Goal: Information Seeking & Learning: Learn about a topic

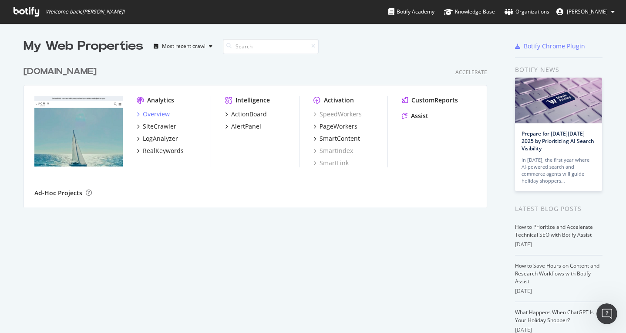
click at [154, 112] on div "Overview" at bounding box center [156, 114] width 27 height 9
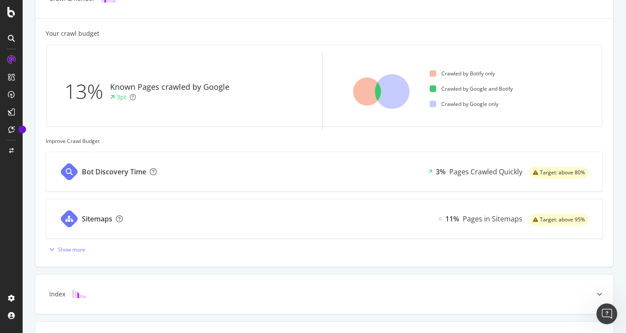
scroll to position [245, 0]
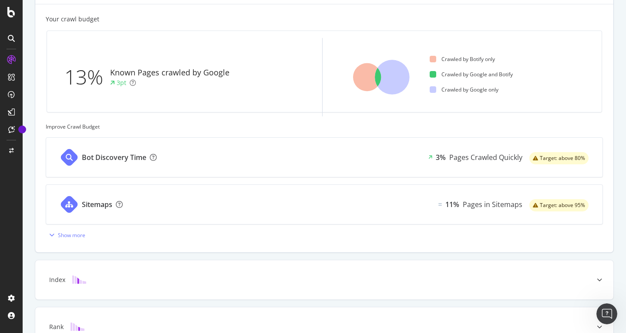
click at [128, 159] on div "Bot Discovery Time" at bounding box center [114, 157] width 64 height 10
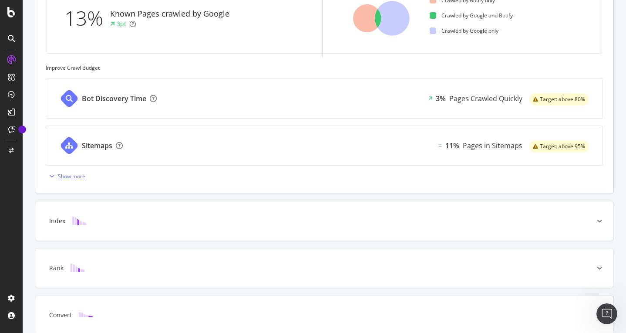
scroll to position [305, 0]
click at [77, 175] on div "Show more" at bounding box center [71, 175] width 27 height 7
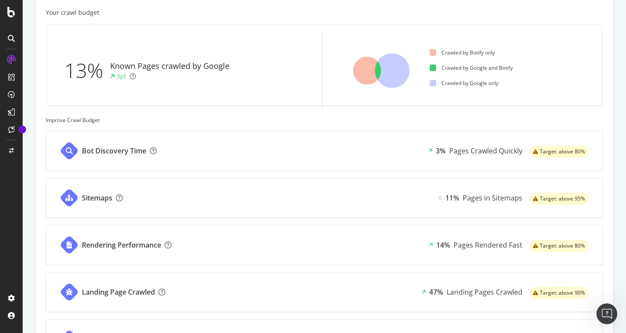
scroll to position [251, 0]
click at [234, 151] on div "Bot Discovery Time 3% Pages Crawled Quickly Target: above 80%" at bounding box center [324, 151] width 557 height 39
click at [253, 190] on div "Sitemaps 11% Pages in Sitemaps Target: above 95%" at bounding box center [324, 198] width 557 height 39
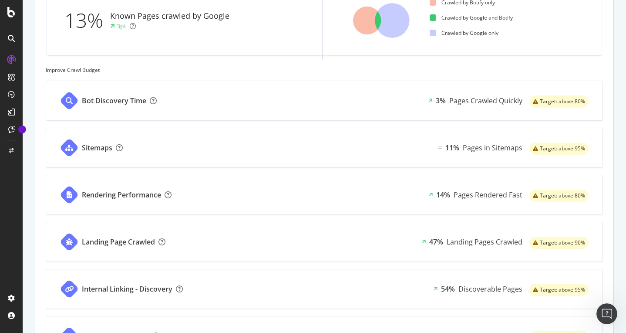
scroll to position [302, 0]
click at [226, 199] on div "Rendering Performance 14% Pages Rendered Fast Target: above 80%" at bounding box center [324, 194] width 557 height 39
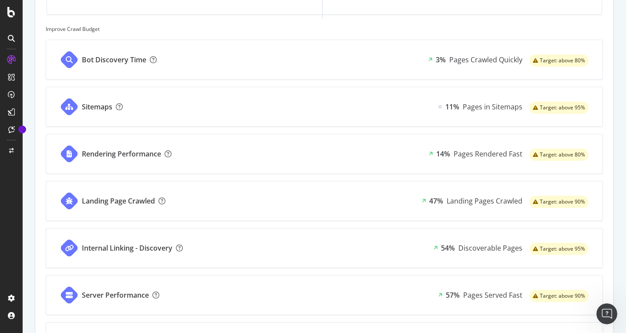
click at [227, 198] on div "Landing Page Crawled 47% Landing Pages Crawled Target: above 90%" at bounding box center [324, 200] width 557 height 39
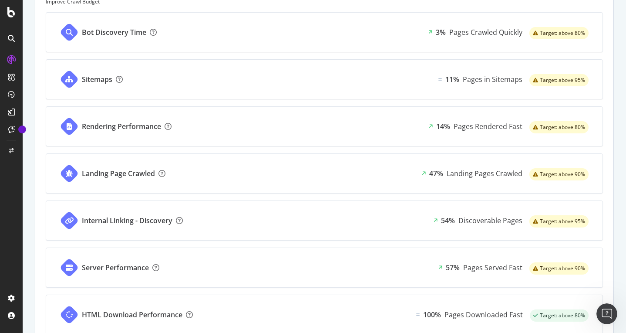
scroll to position [376, 0]
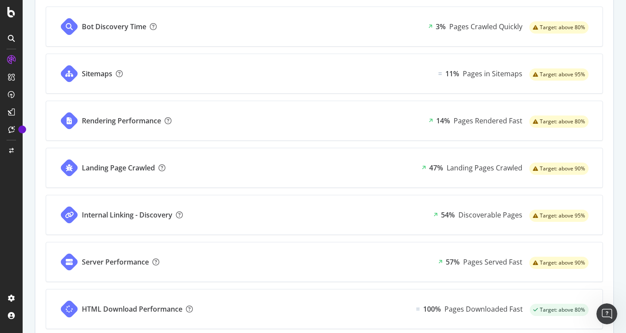
click at [239, 213] on div "Internal Linking - Discovery 54% Discoverable Pages Target: above 95%" at bounding box center [324, 214] width 557 height 39
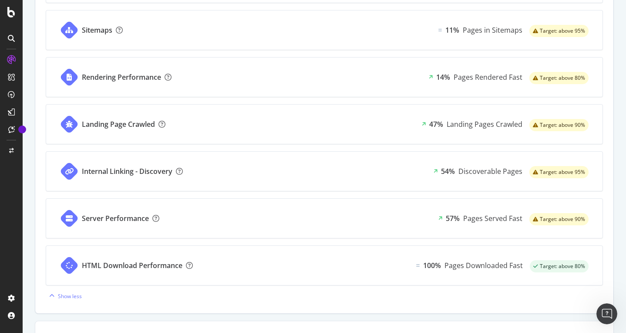
scroll to position [425, 0]
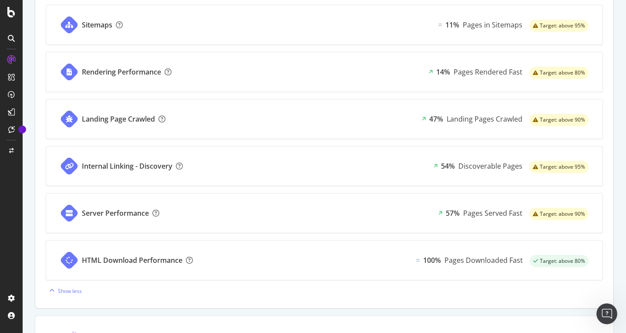
click at [204, 172] on div "Internal Linking - Discovery 54% Discoverable Pages Target: above 95%" at bounding box center [324, 165] width 557 height 39
click at [241, 210] on div "Server Performance 57% Pages Served Fast Target: above 90%" at bounding box center [324, 212] width 557 height 39
click at [250, 260] on div "HTML Download Performance 100% Pages Downloaded Fast Target: above 80%" at bounding box center [324, 259] width 557 height 39
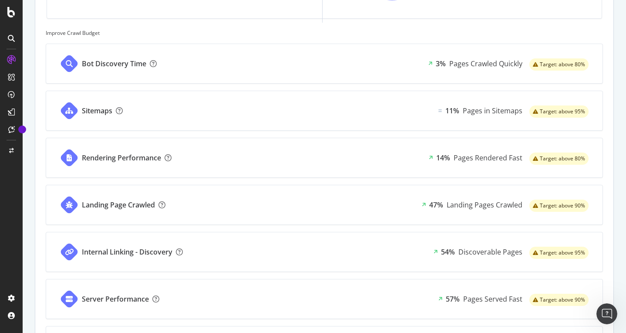
scroll to position [338, 0]
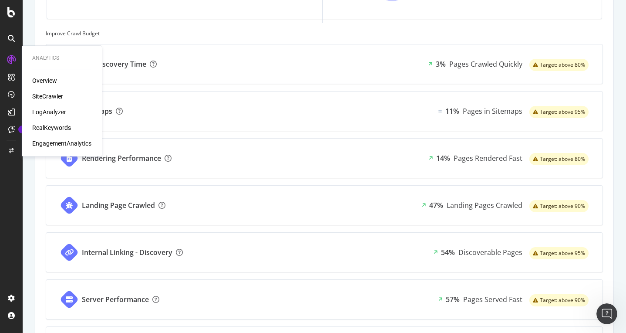
click at [45, 97] on div "SiteCrawler" at bounding box center [47, 96] width 31 height 9
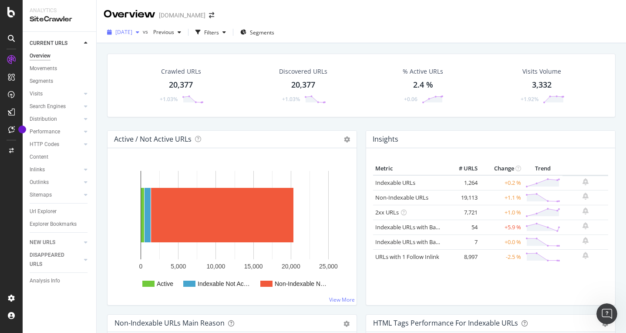
click at [143, 33] on div "button" at bounding box center [137, 32] width 10 height 5
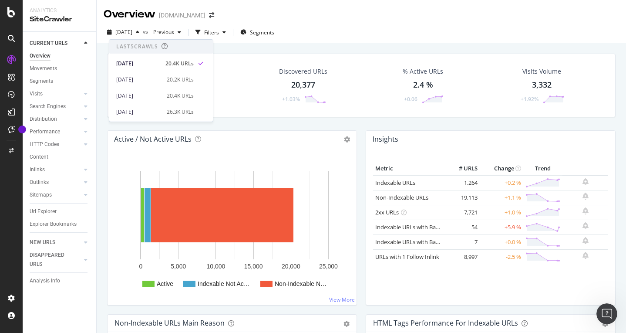
drag, startPoint x: 232, startPoint y: 51, endPoint x: 223, endPoint y: 47, distance: 9.6
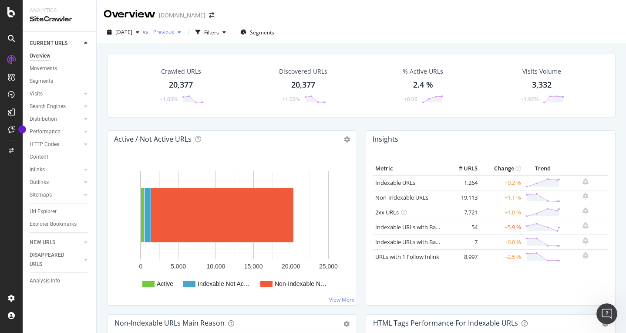
click at [185, 36] on div "Previous" at bounding box center [167, 32] width 35 height 13
click at [229, 33] on div "button" at bounding box center [224, 32] width 10 height 5
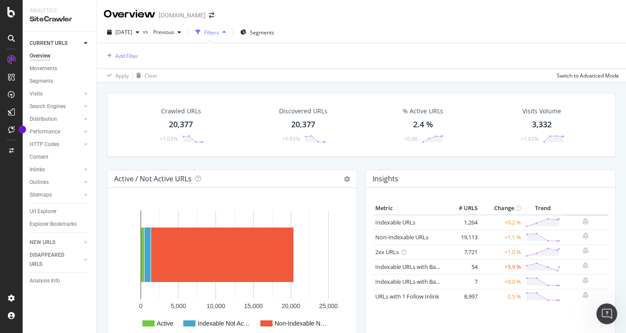
click at [229, 33] on div "button" at bounding box center [224, 32] width 10 height 5
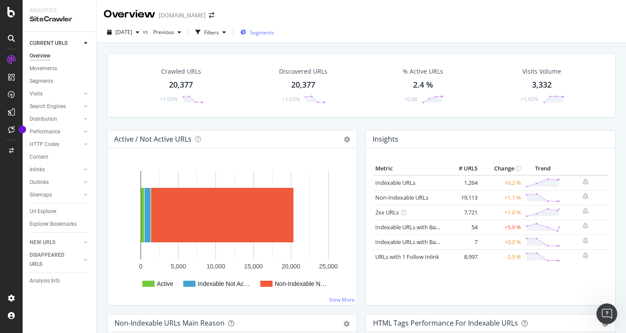
click at [272, 34] on span "Segments" at bounding box center [262, 32] width 24 height 7
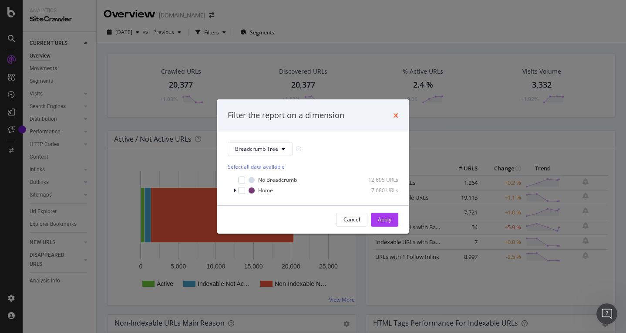
click at [394, 115] on icon "times" at bounding box center [395, 115] width 5 height 7
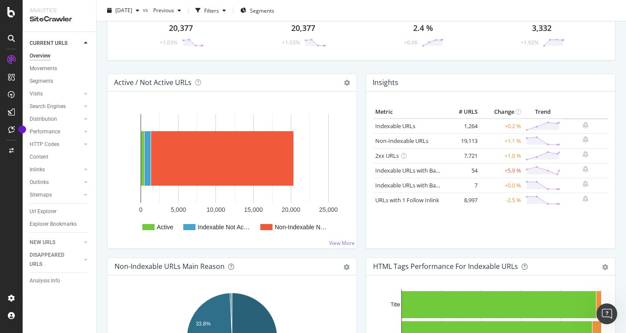
scroll to position [57, 0]
click at [405, 155] on icon at bounding box center [404, 155] width 6 height 6
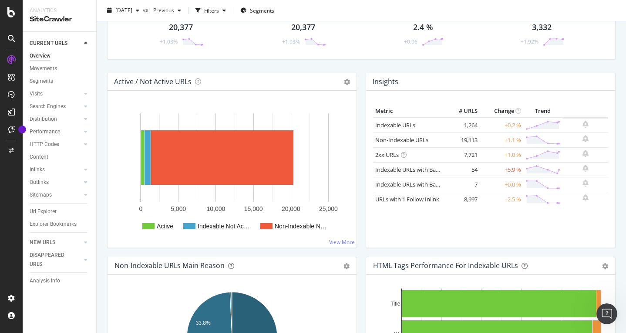
click at [404, 154] on icon at bounding box center [404, 155] width 6 height 6
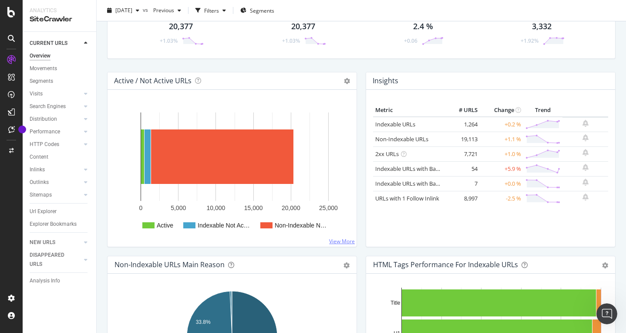
click at [341, 240] on link "View More" at bounding box center [342, 240] width 26 height 7
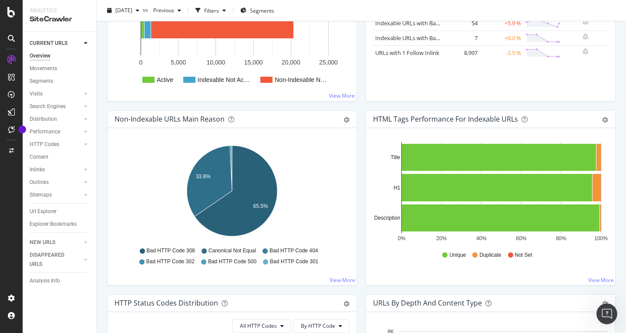
scroll to position [205, 0]
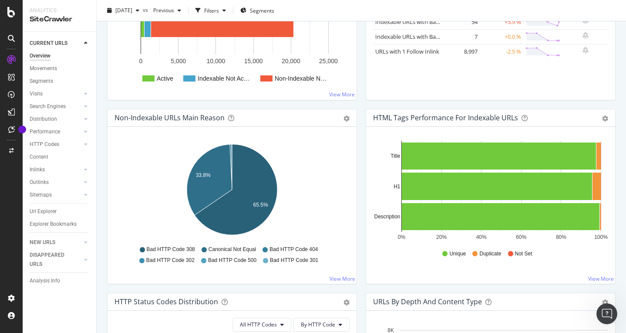
click at [265, 249] on icon at bounding box center [265, 249] width 5 height 5
click at [345, 278] on link "View More" at bounding box center [343, 278] width 26 height 7
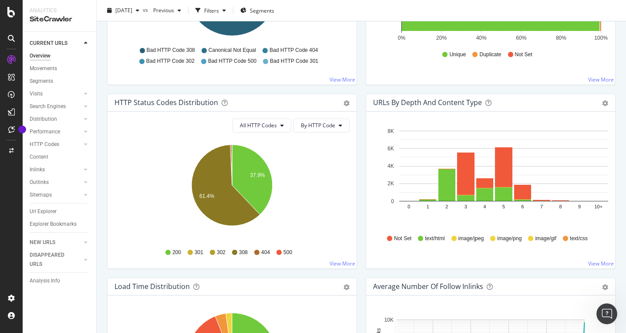
scroll to position [425, 0]
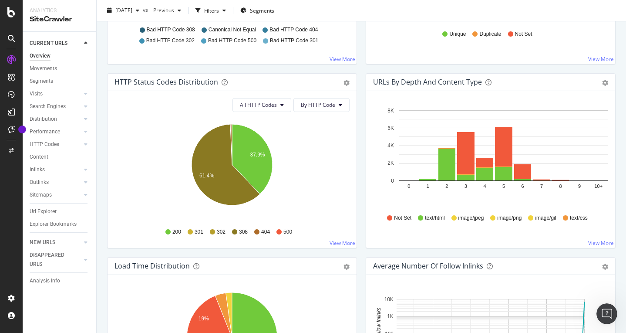
click at [47, 67] on div "Movements" at bounding box center [43, 68] width 27 height 9
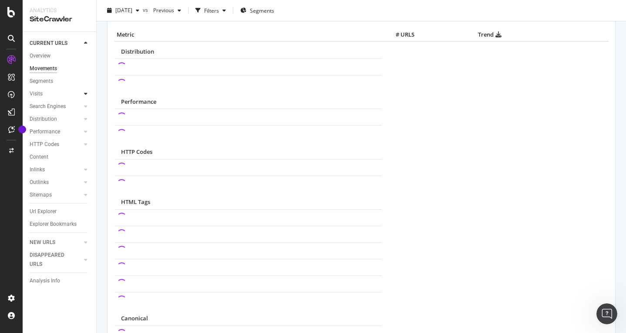
click at [86, 93] on icon at bounding box center [85, 93] width 3 height 5
click at [85, 94] on icon at bounding box center [85, 93] width 3 height 5
click at [84, 108] on icon at bounding box center [85, 106] width 3 height 5
click at [87, 133] on icon at bounding box center [85, 131] width 3 height 5
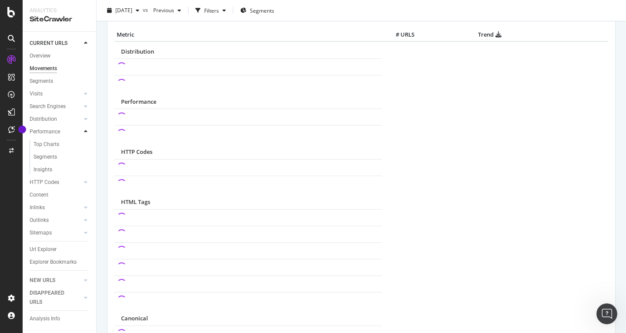
click at [86, 133] on icon at bounding box center [85, 131] width 3 height 5
click at [89, 196] on div at bounding box center [85, 194] width 9 height 9
click at [86, 194] on icon at bounding box center [85, 194] width 3 height 5
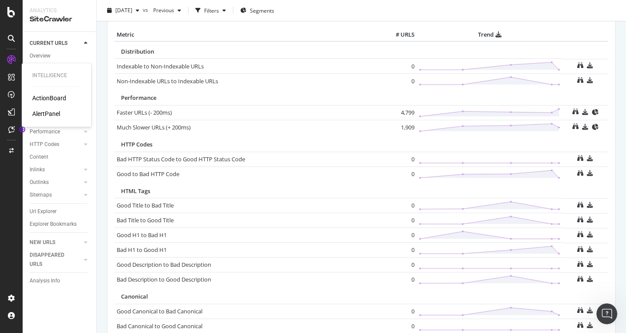
click at [56, 95] on div "ActionBoard" at bounding box center [49, 98] width 34 height 9
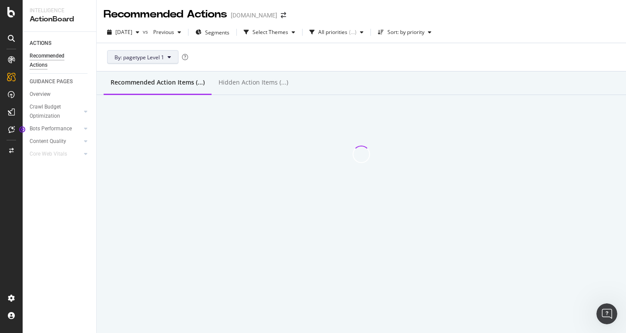
click at [172, 62] on button "By: pagetype Level 1" at bounding box center [142, 57] width 71 height 14
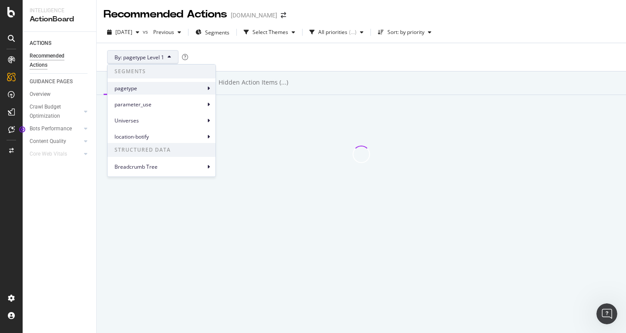
drag, startPoint x: 161, startPoint y: 89, endPoint x: 170, endPoint y: 89, distance: 9.1
click at [161, 89] on span "pagetype" at bounding box center [160, 88] width 91 height 8
click at [209, 105] on icon at bounding box center [208, 104] width 3 height 5
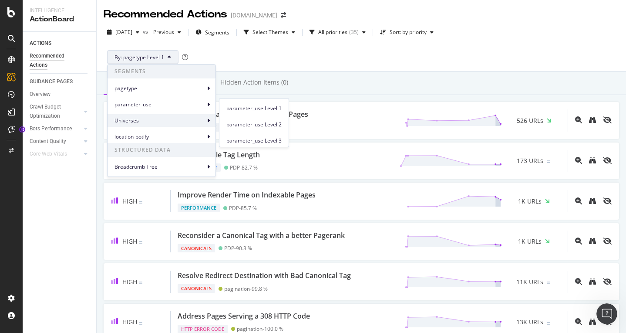
click at [207, 118] on span at bounding box center [208, 120] width 2 height 10
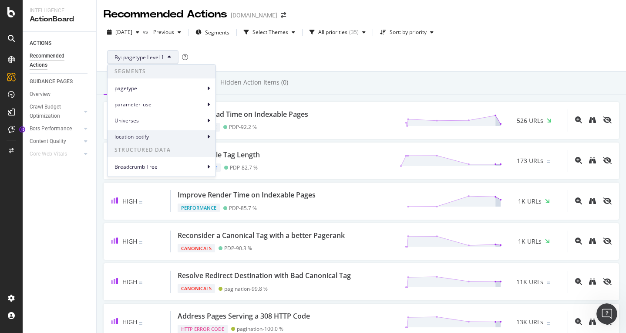
click at [204, 136] on span "location-botify" at bounding box center [160, 137] width 91 height 8
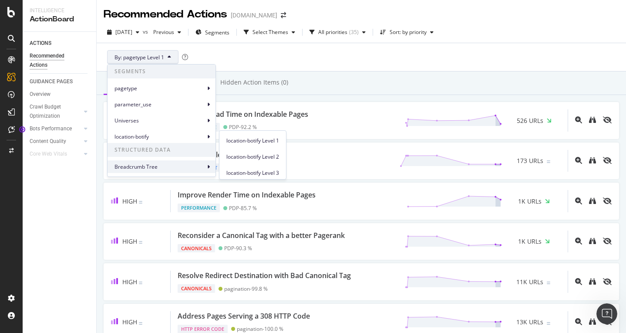
click at [209, 169] on icon at bounding box center [208, 166] width 3 height 5
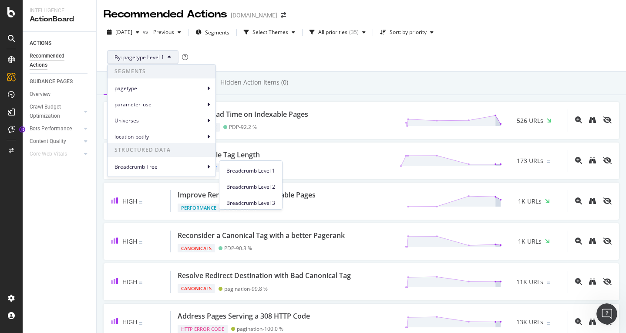
click at [365, 88] on div "Recommended Action Items (37) Hidden Action Items (0)" at bounding box center [362, 83] width 530 height 24
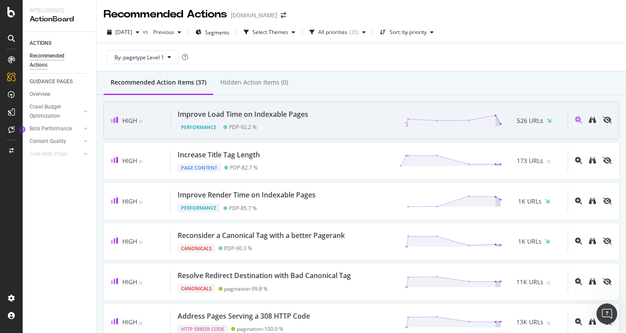
click at [340, 127] on div "Improve Load Time on Indexable Pages Performance PDP - 92.2 % 526 URLs" at bounding box center [369, 120] width 397 height 22
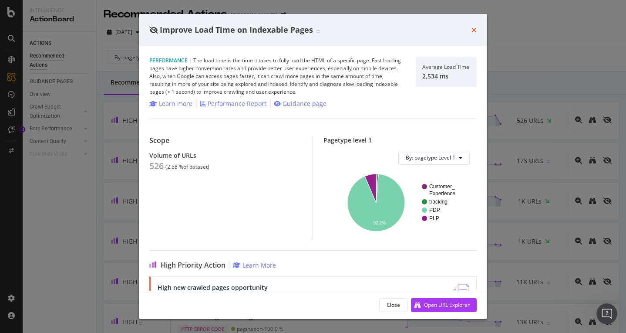
drag, startPoint x: 478, startPoint y: 27, endPoint x: 473, endPoint y: 30, distance: 6.2
click at [477, 27] on div "Improve Load Time on Indexable Pages" at bounding box center [313, 30] width 348 height 32
click at [473, 30] on icon "times" at bounding box center [474, 30] width 5 height 7
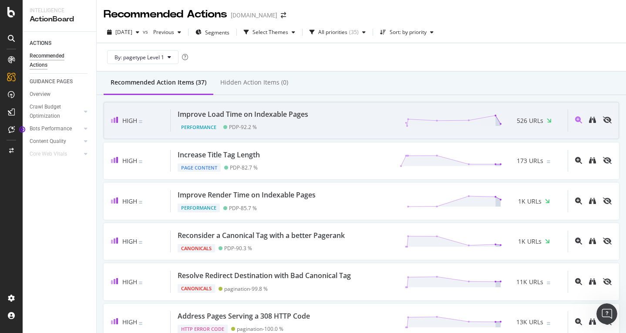
click at [319, 125] on div "Improve Load Time on Indexable Pages Performance PDP - 92.2 % 526 URLs" at bounding box center [369, 120] width 397 height 22
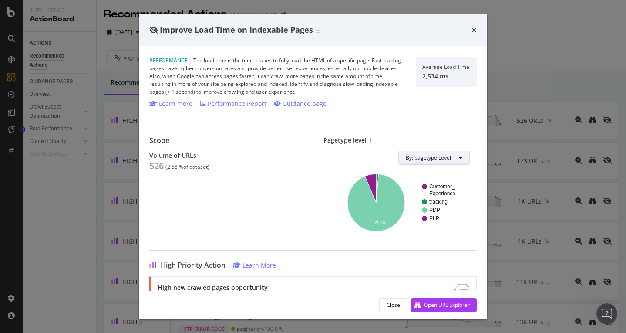
click at [453, 159] on span "By: pagetype Level 1" at bounding box center [431, 157] width 50 height 7
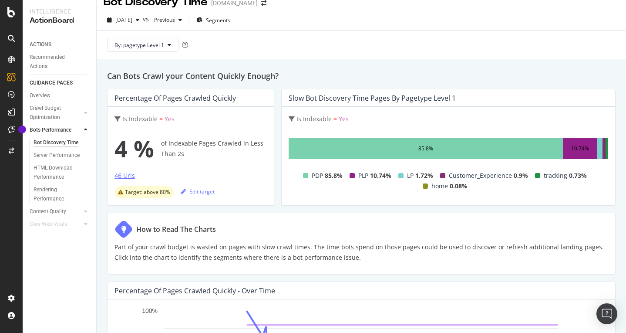
scroll to position [13, 0]
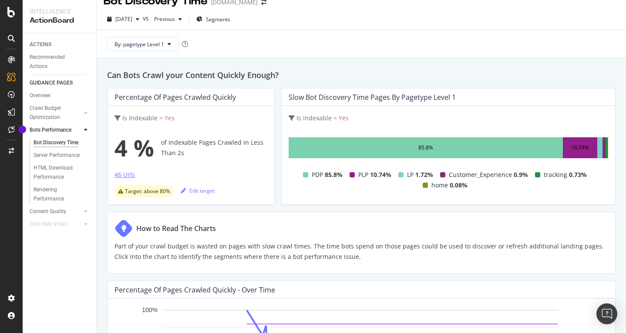
click at [128, 175] on div "46 Urls" at bounding box center [125, 174] width 20 height 9
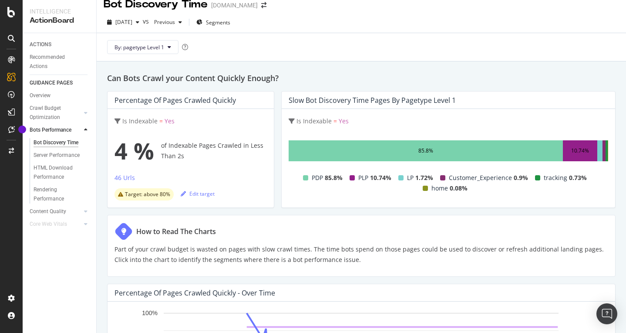
click at [135, 192] on span "Target: above 80%" at bounding box center [147, 194] width 45 height 5
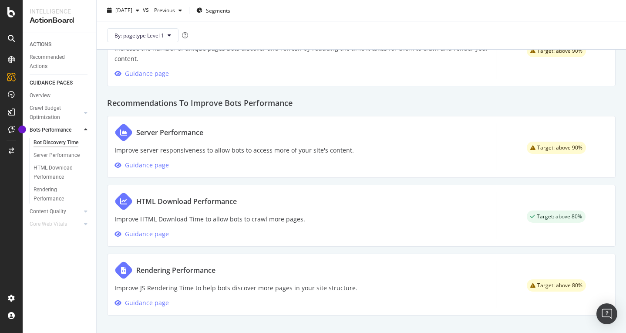
scroll to position [435, 0]
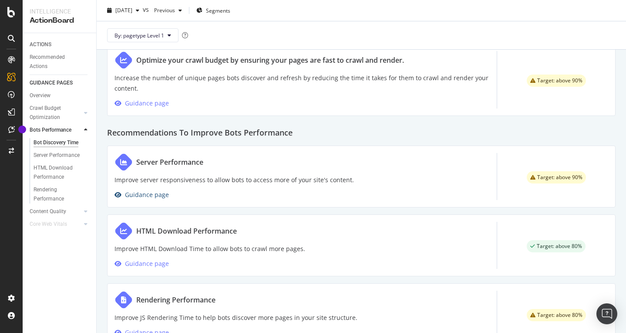
click at [131, 195] on div "Guidance page" at bounding box center [147, 194] width 44 height 10
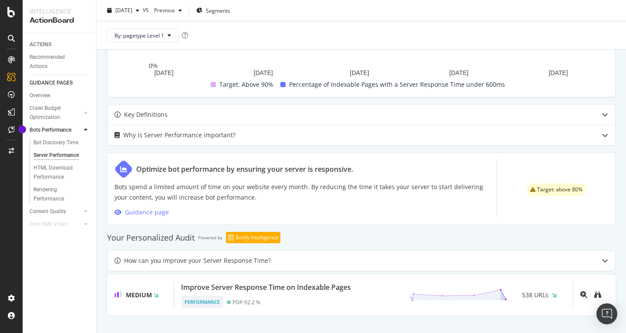
scroll to position [326, 0]
click at [277, 137] on div "Why is Server Performance important?" at bounding box center [344, 135] width 473 height 10
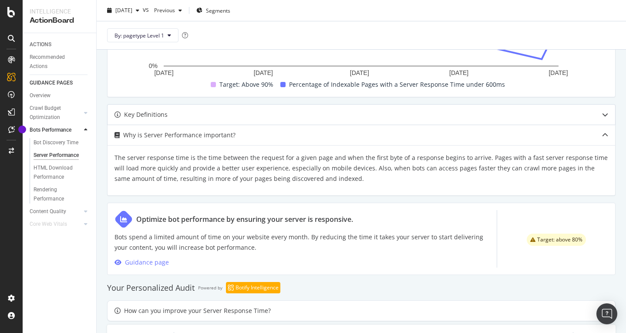
drag, startPoint x: 277, startPoint y: 137, endPoint x: 268, endPoint y: 112, distance: 26.3
click at [276, 134] on div "Why is Server Performance important?" at bounding box center [344, 135] width 473 height 10
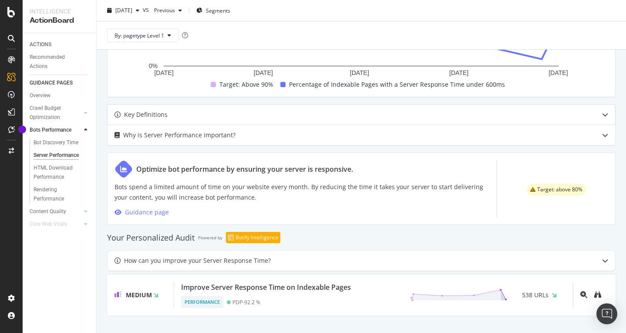
click at [268, 112] on div "Key Definitions" at bounding box center [344, 114] width 473 height 10
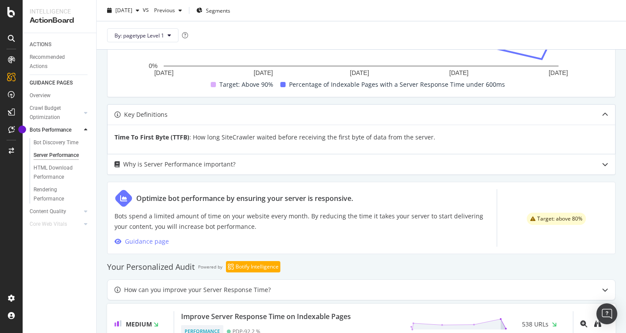
click at [268, 112] on div "Key Definitions" at bounding box center [344, 114] width 473 height 10
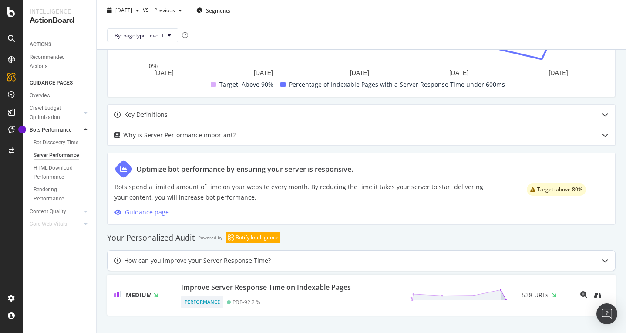
click at [270, 262] on div "How can you improve your Server Response Time?" at bounding box center [344, 260] width 473 height 10
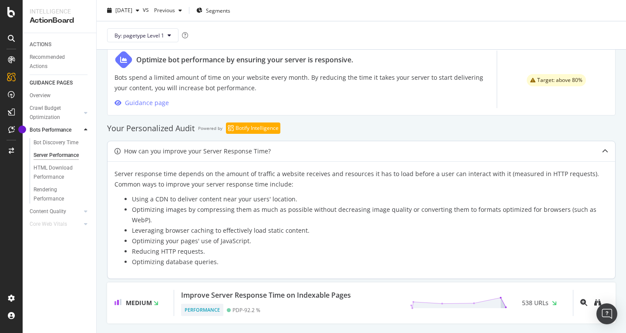
scroll to position [433, 0]
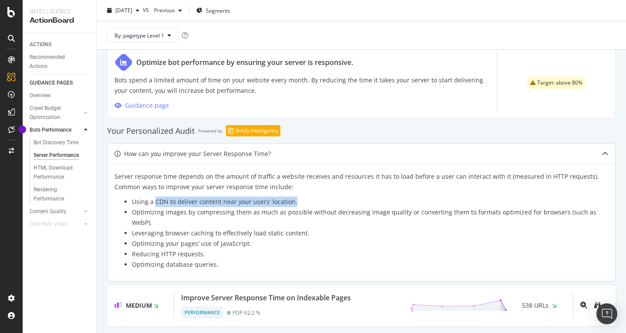
drag, startPoint x: 168, startPoint y: 199, endPoint x: 320, endPoint y: 202, distance: 152.9
click at [320, 202] on li "Using a CDN to deliver content near your users' location." at bounding box center [370, 201] width 476 height 10
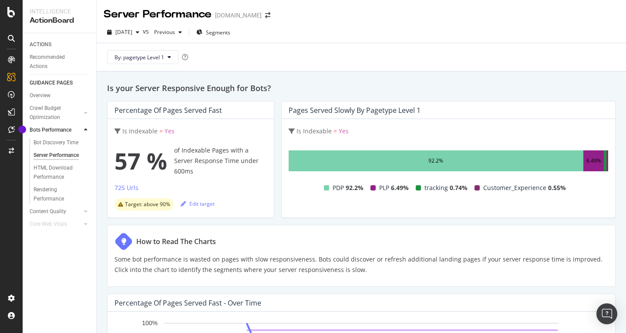
scroll to position [0, 0]
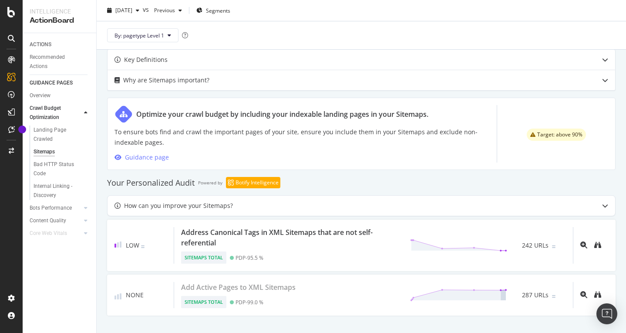
scroll to position [384, 0]
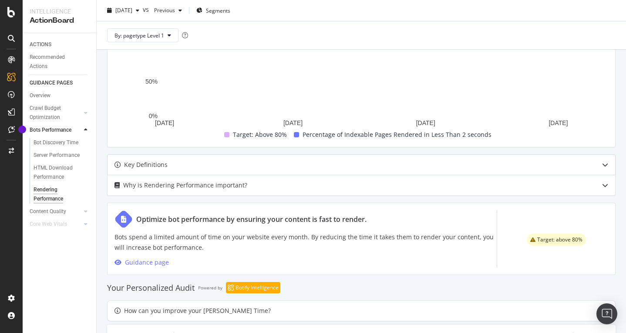
scroll to position [271, 0]
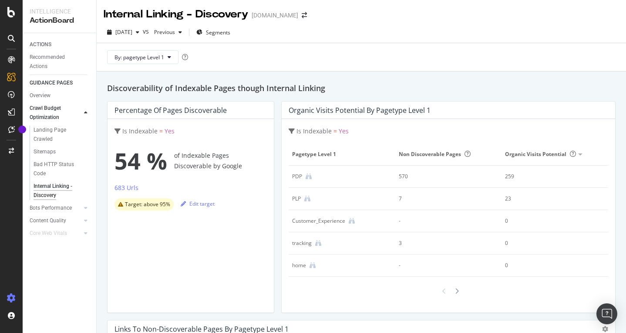
click at [4, 297] on div at bounding box center [11, 298] width 21 height 14
click at [9, 297] on icon at bounding box center [11, 297] width 9 height 9
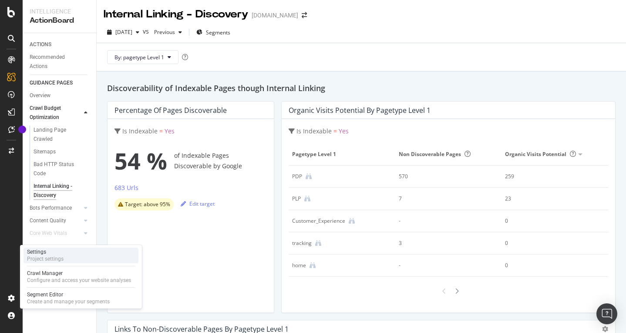
drag, startPoint x: 53, startPoint y: 259, endPoint x: 74, endPoint y: 262, distance: 21.1
click at [53, 259] on div "Project settings" at bounding box center [45, 258] width 37 height 7
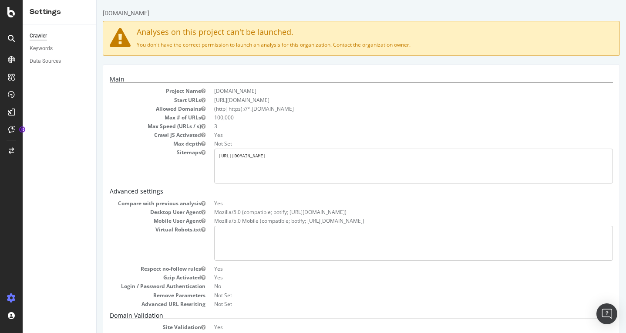
click at [48, 13] on div "Settings" at bounding box center [60, 12] width 60 height 10
click at [10, 11] on icon at bounding box center [11, 12] width 8 height 10
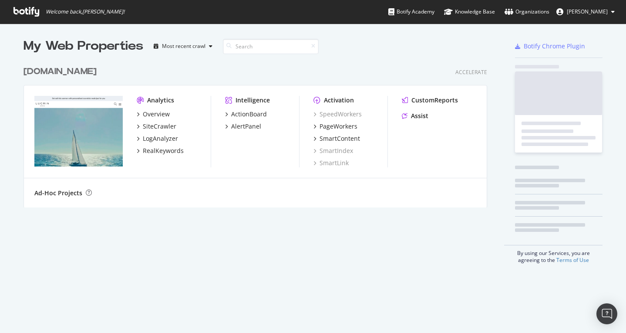
scroll to position [152, 471]
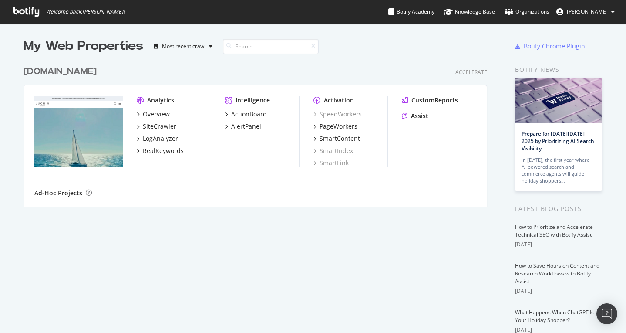
click at [589, 13] on span "Anaëlle Dadar" at bounding box center [587, 11] width 41 height 7
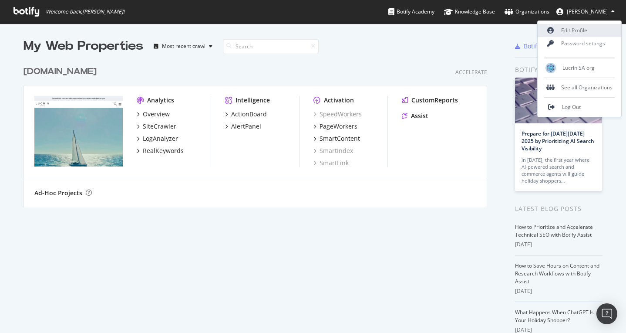
click at [590, 35] on link "Edit Profile" at bounding box center [580, 30] width 84 height 13
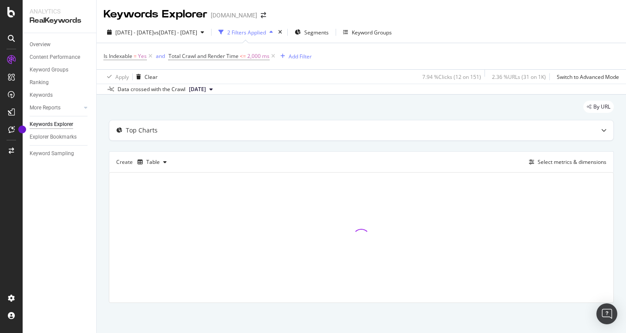
click at [213, 89] on icon at bounding box center [210, 89] width 3 height 5
click at [228, 113] on div "2025 Oct. 1st 20.6K URLs" at bounding box center [222, 118] width 82 height 13
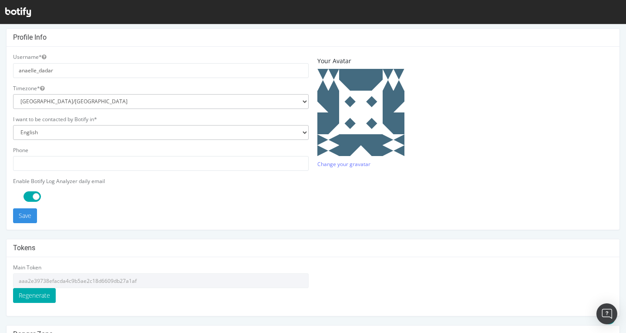
scroll to position [190, 0]
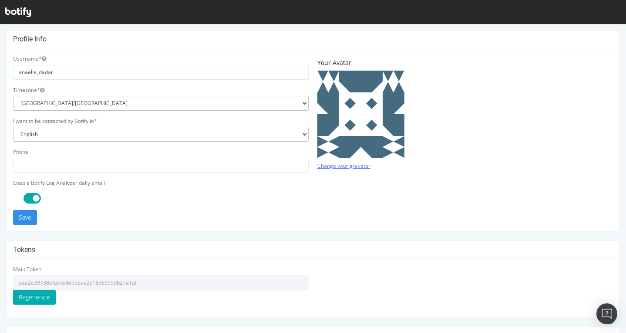
click at [365, 163] on link "Change your gravatar" at bounding box center [343, 165] width 53 height 7
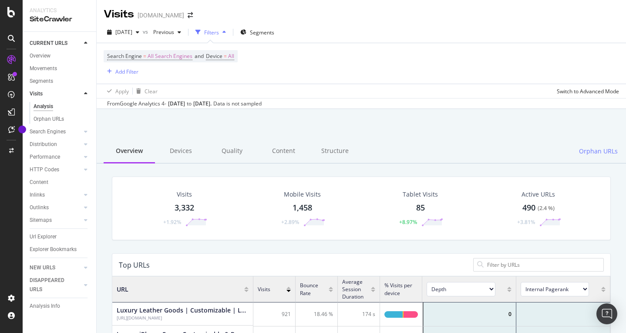
scroll to position [0, 0]
